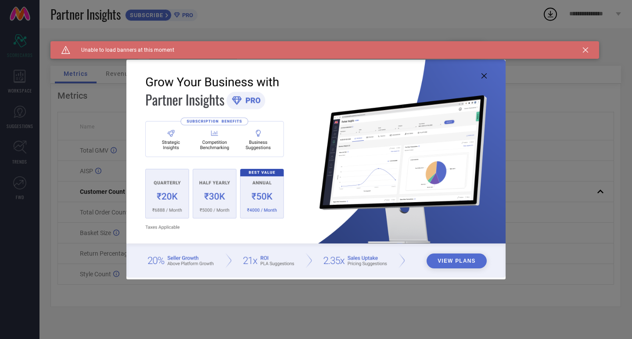
click at [585, 50] on icon at bounding box center [585, 49] width 5 height 5
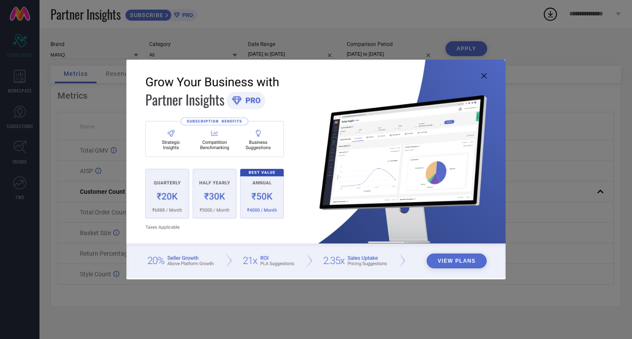
click at [487, 79] on img at bounding box center [315, 169] width 379 height 218
click at [485, 75] on icon at bounding box center [484, 75] width 5 height 5
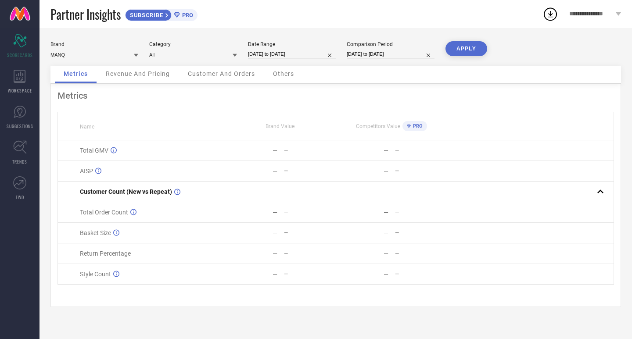
click at [301, 53] on input "[DATE] to [DATE]" at bounding box center [292, 54] width 88 height 9
select select "8"
select select "2025"
select select "9"
select select "2025"
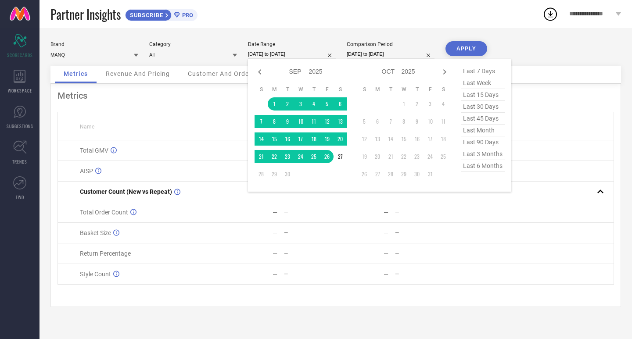
click at [267, 101] on td at bounding box center [261, 103] width 13 height 13
click at [270, 103] on td "1" at bounding box center [274, 103] width 13 height 13
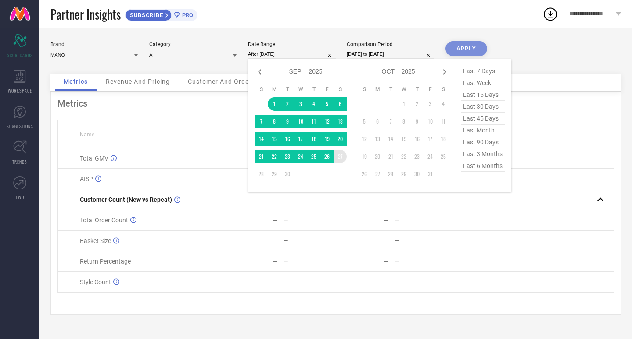
type input "[DATE] to [DATE]"
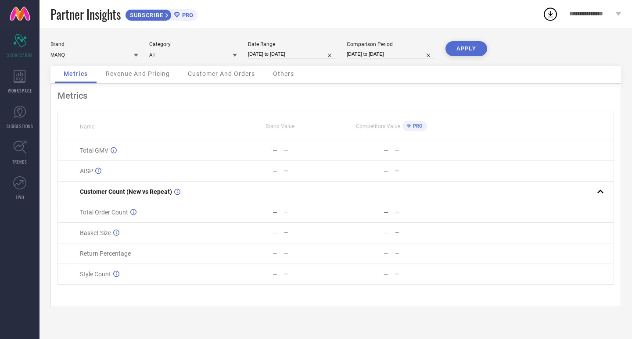
click at [473, 48] on button "APPLY" at bounding box center [467, 48] width 42 height 15
select select "8"
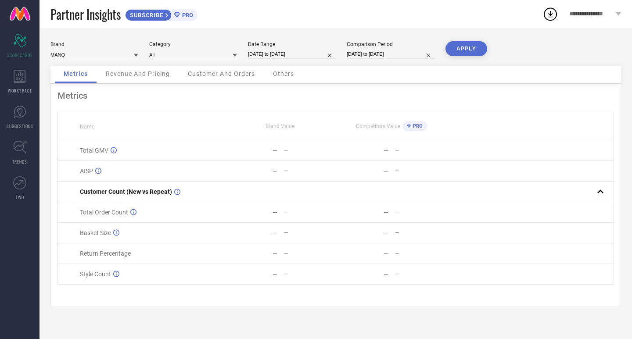
select select "2025"
select select "9"
select select "2025"
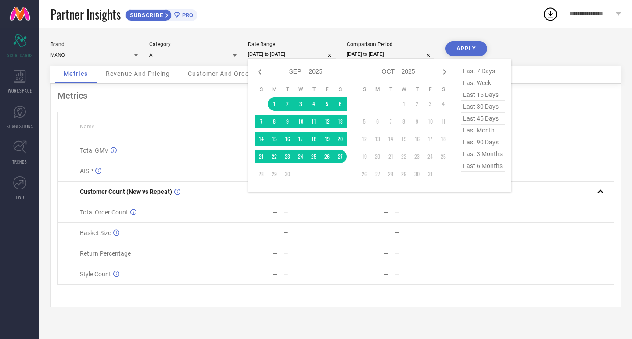
click at [278, 52] on input "[DATE] to [DATE]" at bounding box center [292, 54] width 88 height 9
click at [187, 54] on input at bounding box center [193, 54] width 88 height 9
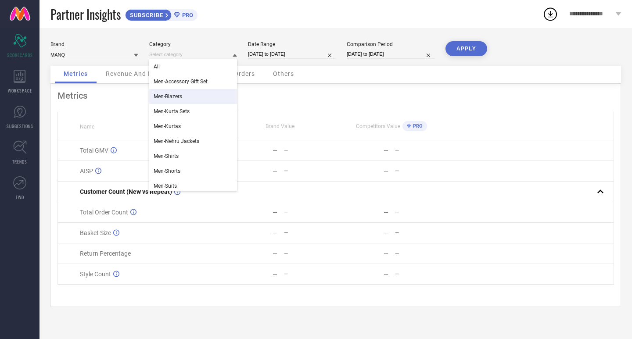
click at [188, 97] on div "Men-Blazers" at bounding box center [193, 96] width 88 height 15
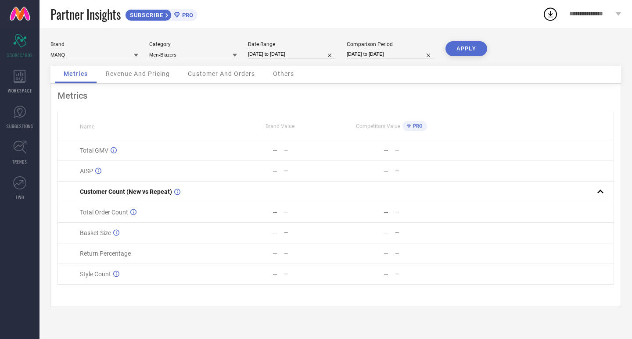
click at [479, 52] on button "APPLY" at bounding box center [467, 48] width 42 height 15
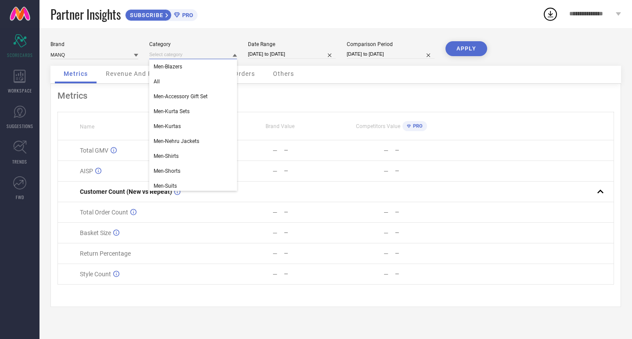
click at [215, 58] on input at bounding box center [193, 54] width 88 height 9
click at [204, 142] on div "Men-Nehru Jackets" at bounding box center [193, 141] width 88 height 15
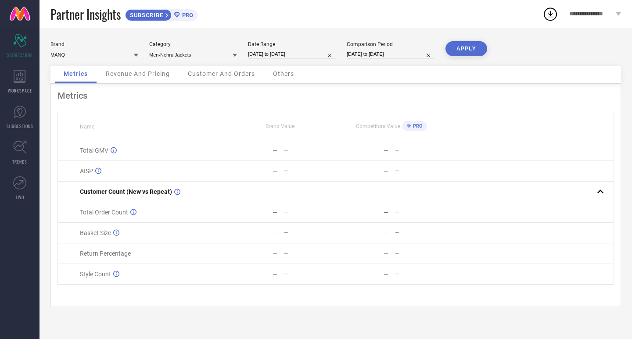
click at [472, 45] on button "APPLY" at bounding box center [467, 48] width 42 height 15
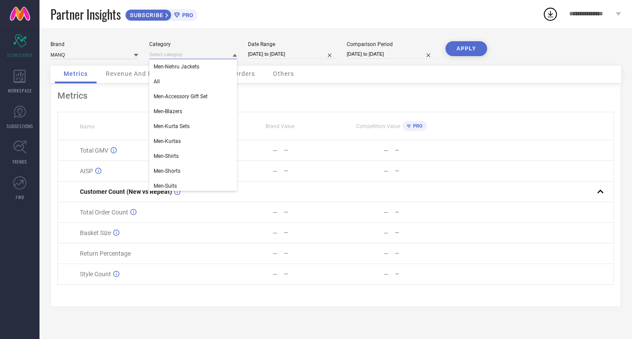
click at [157, 53] on input at bounding box center [193, 54] width 88 height 9
click at [168, 76] on div "All" at bounding box center [193, 81] width 88 height 15
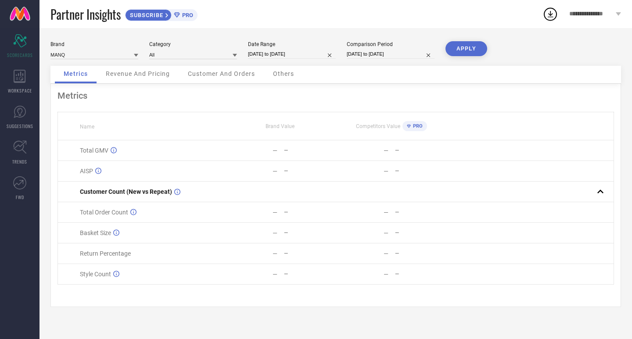
click at [446, 49] on button "APPLY" at bounding box center [467, 48] width 42 height 15
